Goal: Navigation & Orientation: Find specific page/section

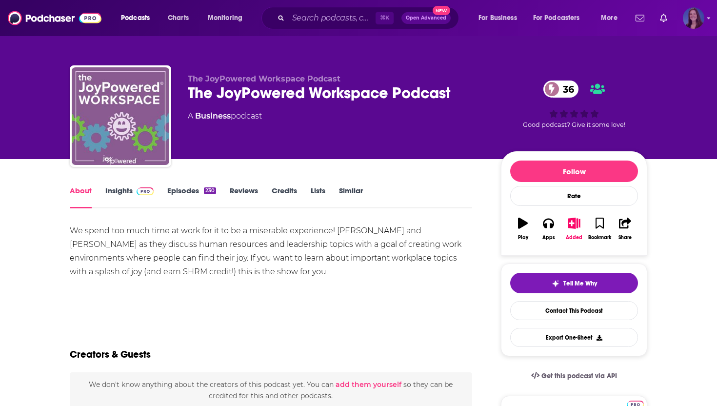
click at [707, 19] on icon "Show profile menu" at bounding box center [709, 18] width 4 height 6
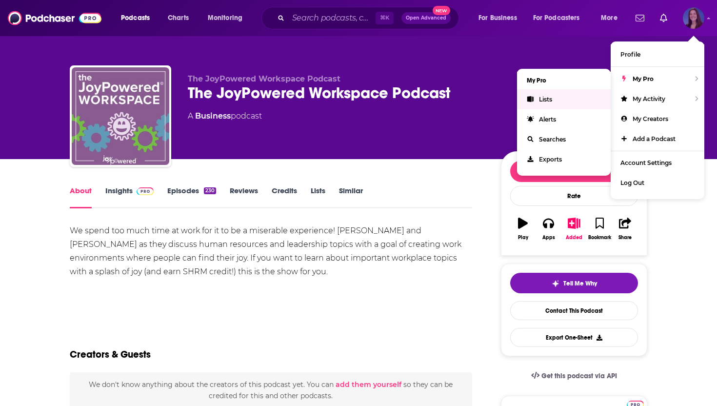
click at [551, 99] on span "Lists" at bounding box center [545, 99] width 13 height 7
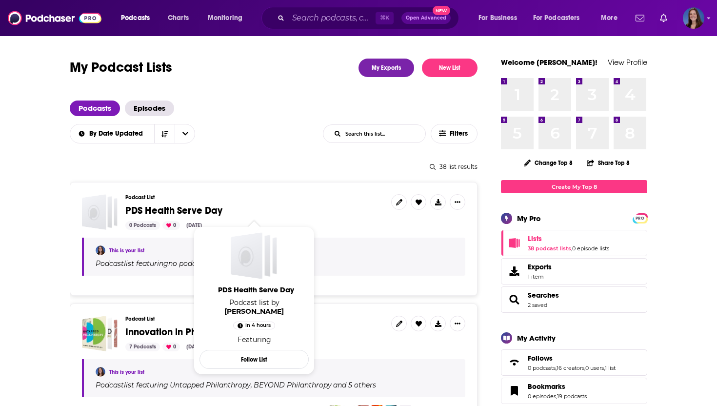
click at [144, 209] on span "PDS Health Serve Day" at bounding box center [173, 210] width 97 height 12
